Goal: Task Accomplishment & Management: Manage account settings

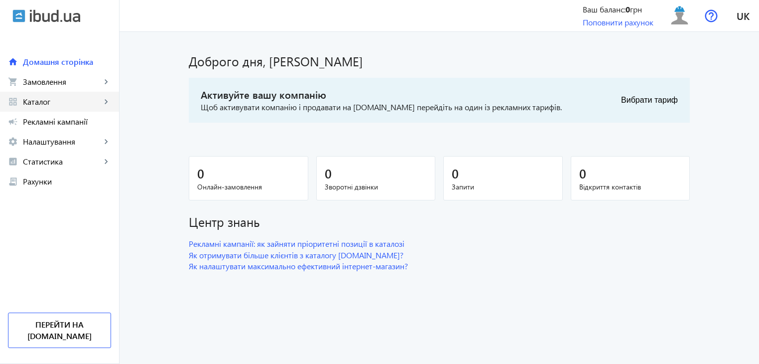
click at [74, 99] on span "Каталог" at bounding box center [62, 102] width 78 height 10
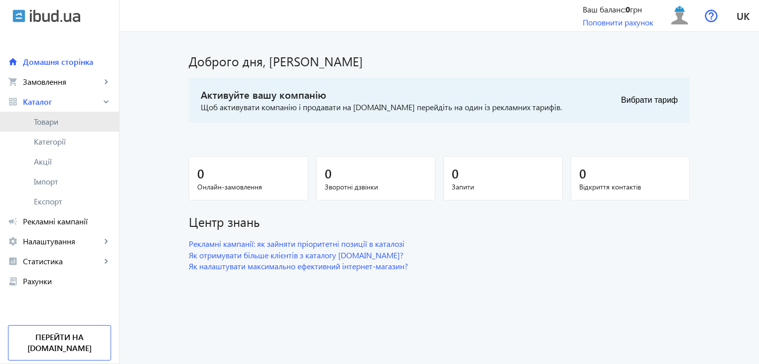
click at [53, 121] on span "Товари" at bounding box center [72, 122] width 77 height 10
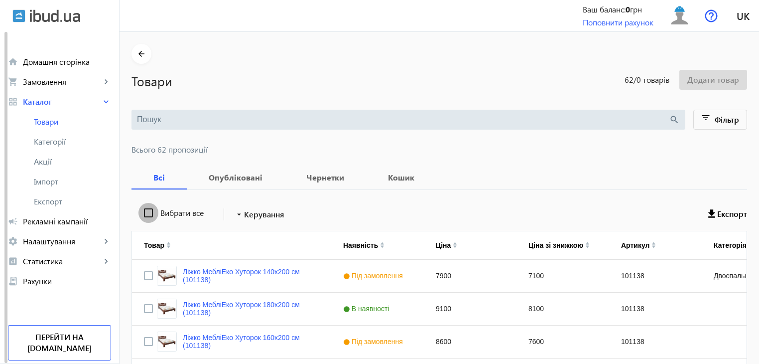
click at [139, 210] on input "Вибрати все" at bounding box center [149, 213] width 20 height 20
checkbox input "true"
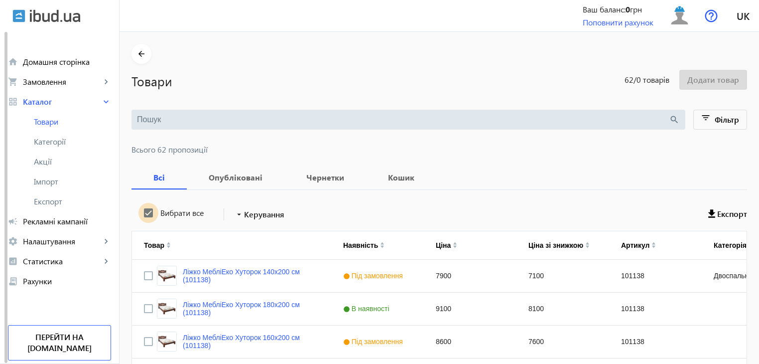
checkbox input "true"
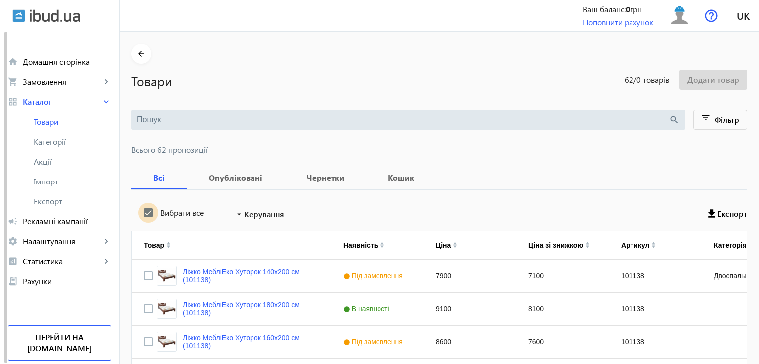
checkbox input "true"
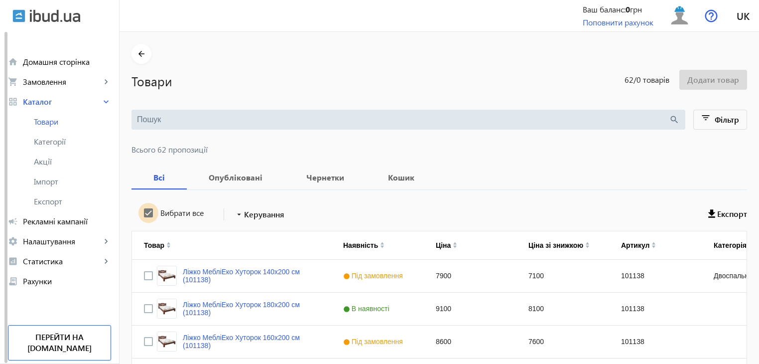
checkbox input "true"
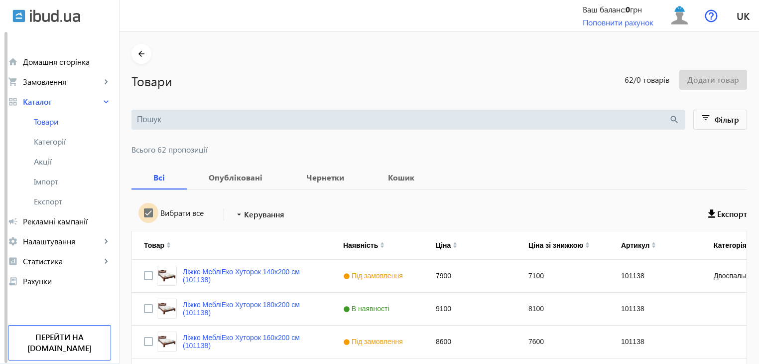
checkbox input "true"
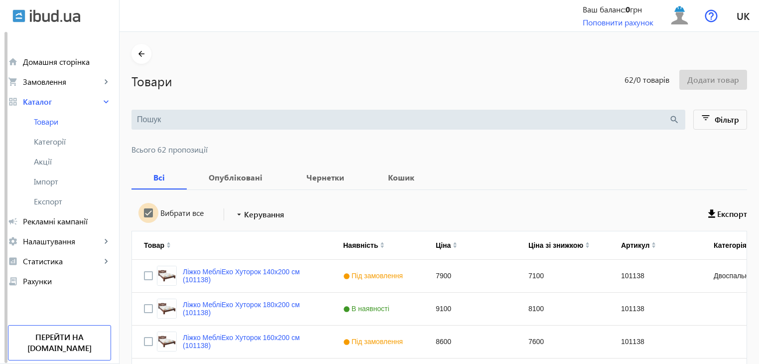
checkbox input "true"
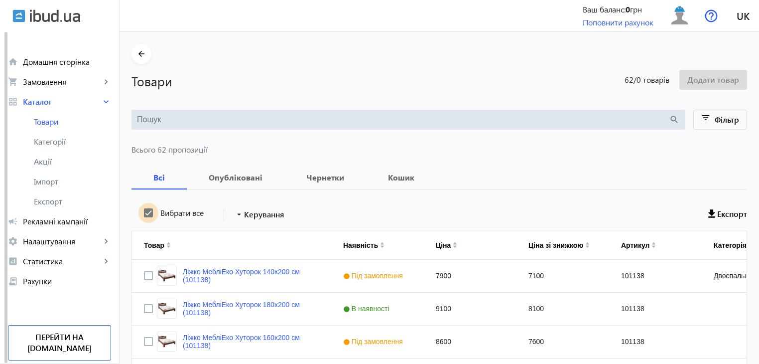
checkbox input "true"
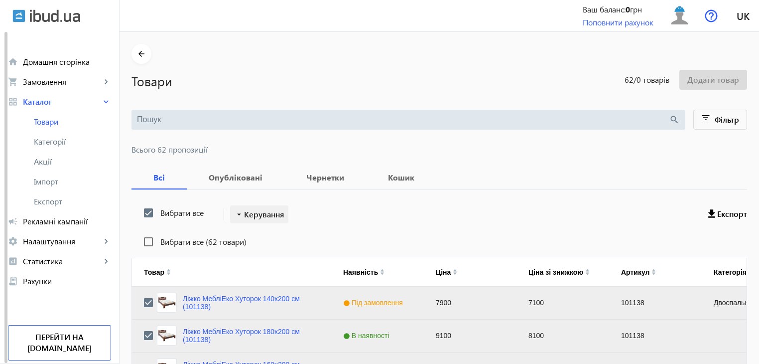
click at [282, 211] on span at bounding box center [259, 214] width 58 height 24
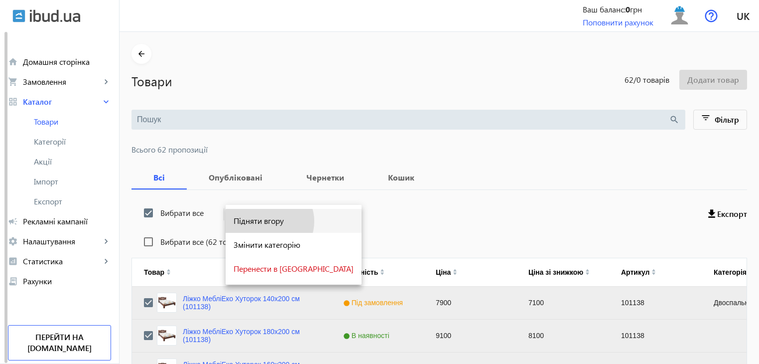
click at [269, 221] on span "Підняти вгору" at bounding box center [294, 221] width 120 height 8
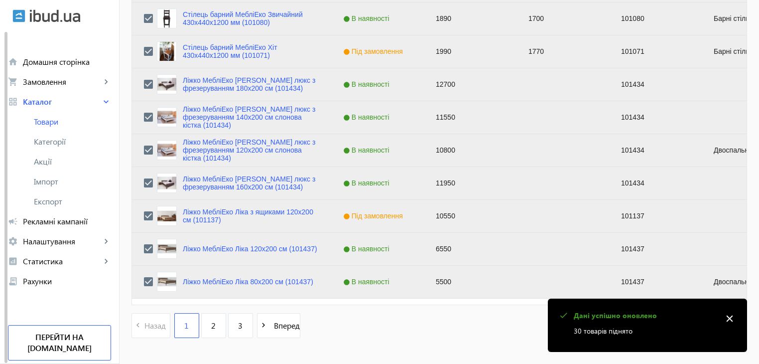
scroll to position [1005, 0]
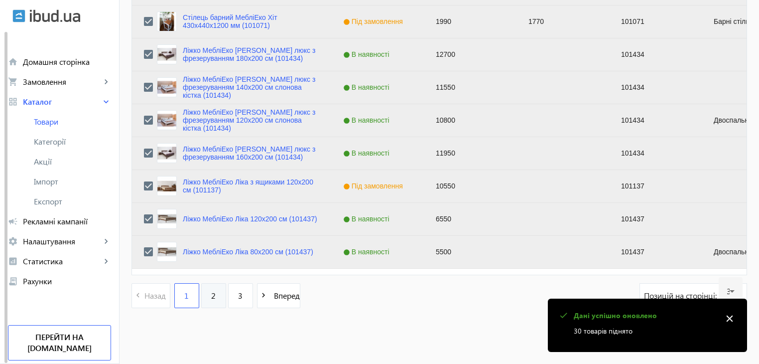
click at [204, 300] on link "2" at bounding box center [213, 295] width 25 height 25
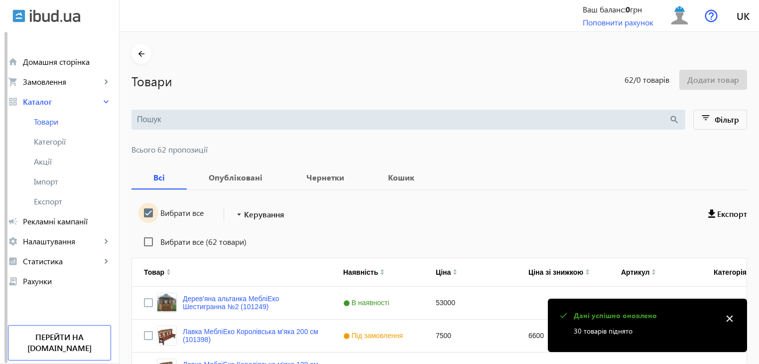
click at [139, 214] on input "Вибрати все" at bounding box center [149, 213] width 20 height 20
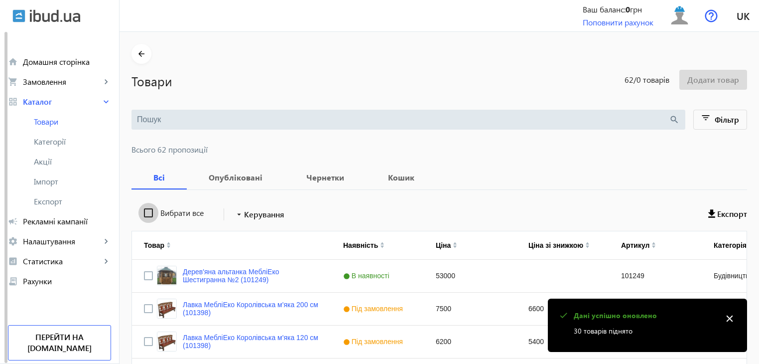
click at [139, 214] on input "Вибрати все" at bounding box center [149, 213] width 20 height 20
checkbox input "true"
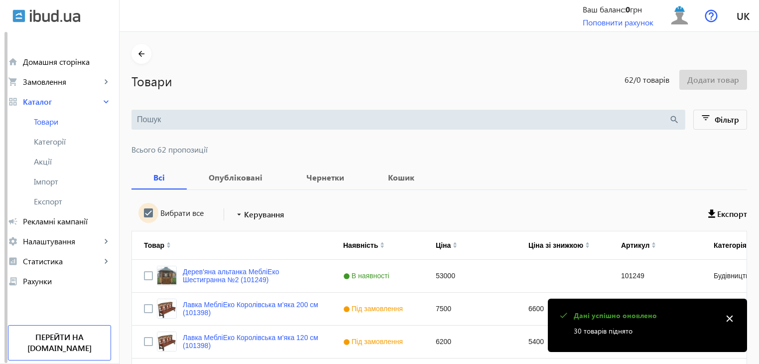
checkbox input "true"
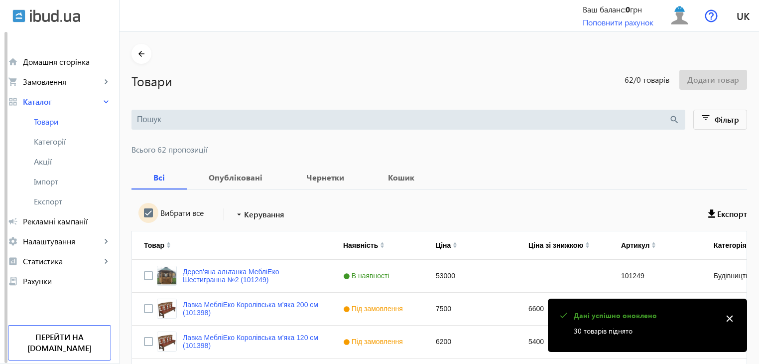
checkbox input "true"
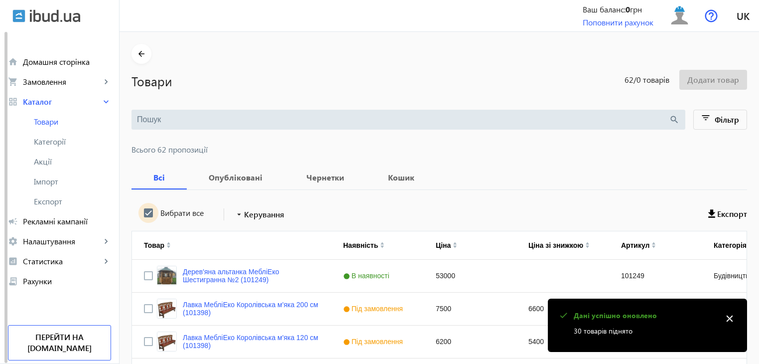
checkbox input "true"
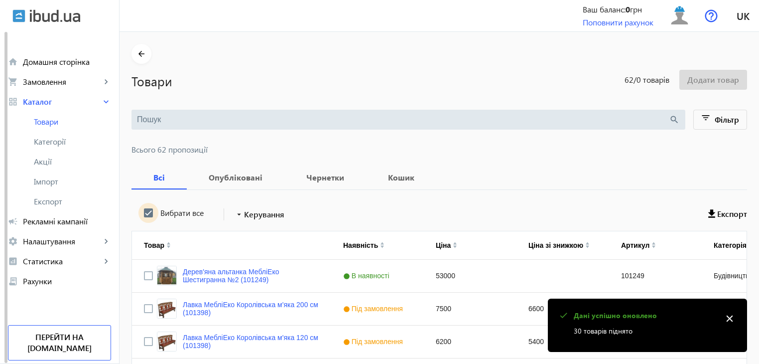
checkbox input "true"
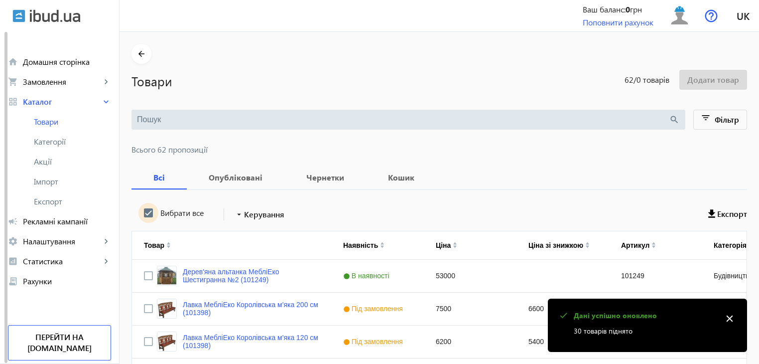
checkbox input "true"
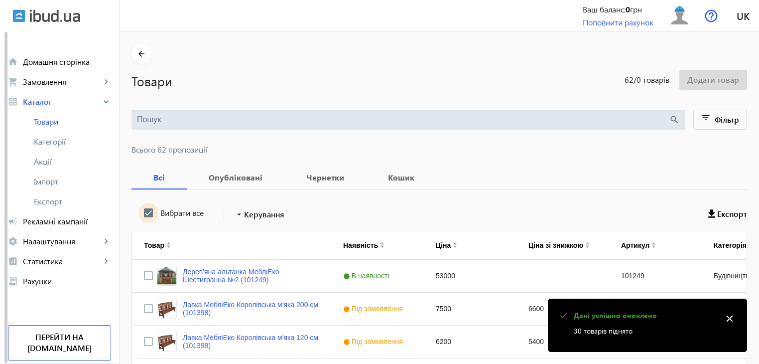
checkbox input "true"
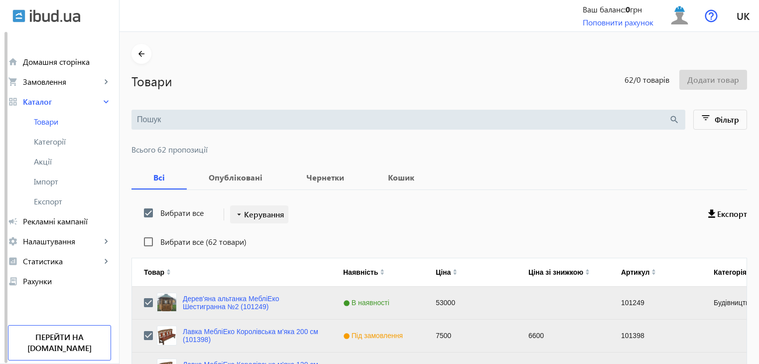
click at [263, 216] on span "Керування" at bounding box center [264, 214] width 40 height 12
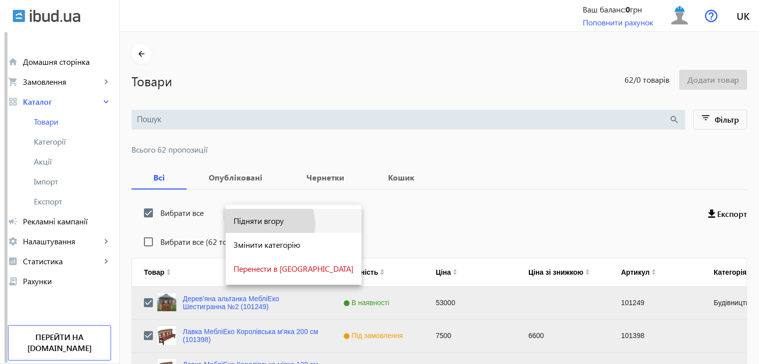
click at [263, 225] on span "Підняти вгору" at bounding box center [294, 221] width 120 height 8
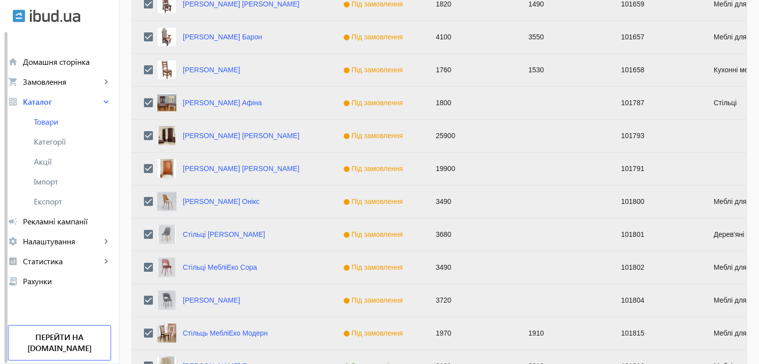
scroll to position [1005, 0]
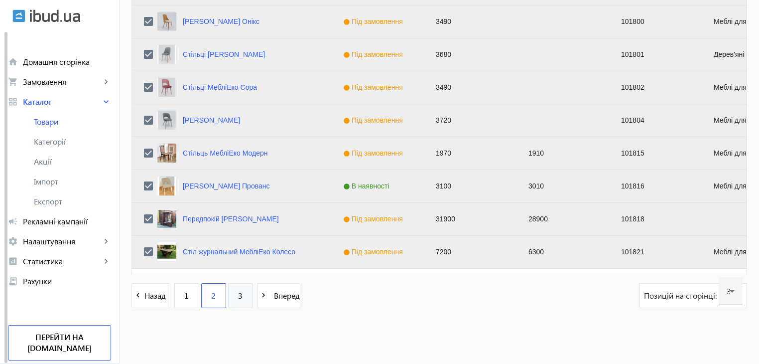
click at [238, 295] on link "3" at bounding box center [240, 295] width 25 height 25
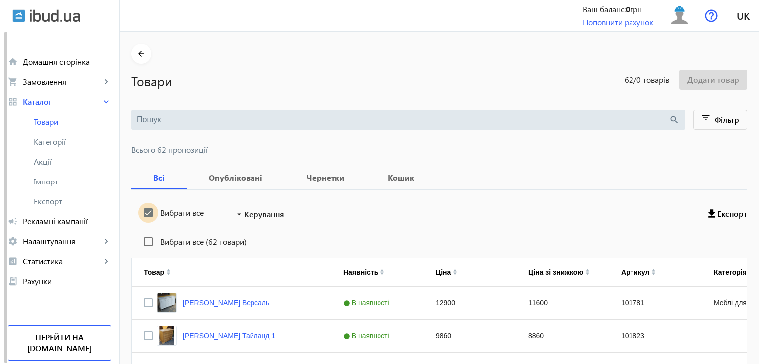
click at [146, 212] on input "Вибрати все" at bounding box center [149, 213] width 20 height 20
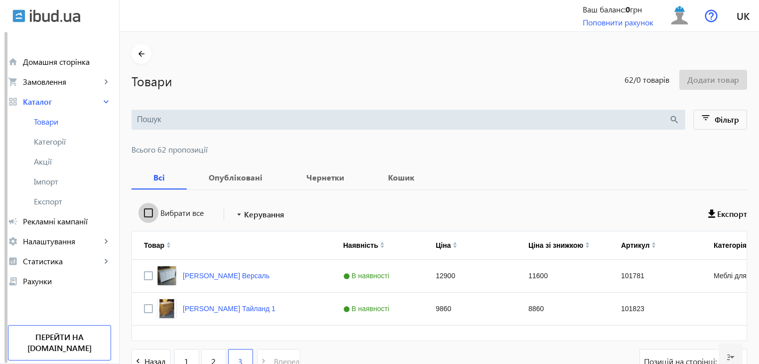
click at [146, 212] on input "Вибрати все" at bounding box center [149, 213] width 20 height 20
checkbox input "true"
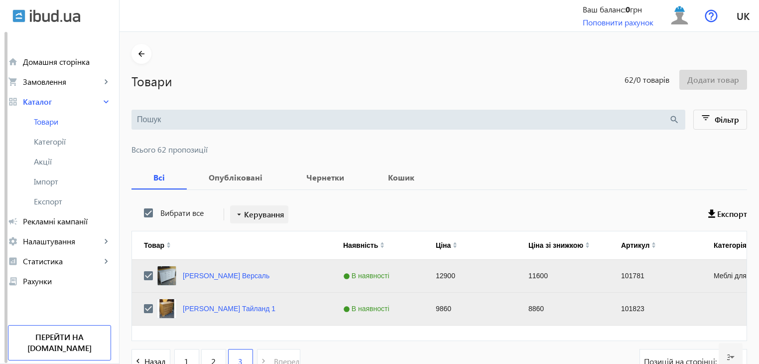
click at [255, 216] on span "Керування" at bounding box center [264, 214] width 40 height 12
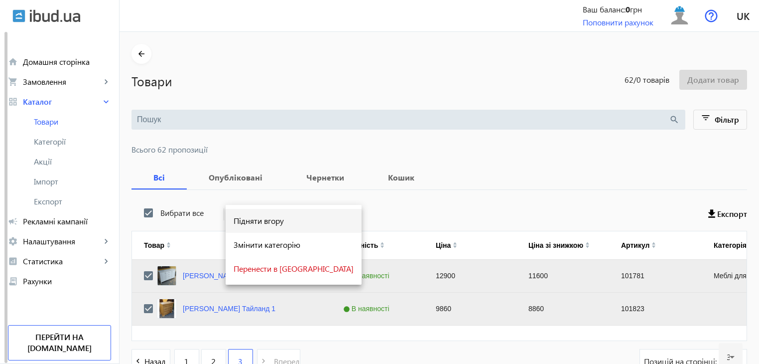
click at [255, 221] on span "Підняти вгору" at bounding box center [294, 221] width 120 height 8
